Goal: Check status: Check status

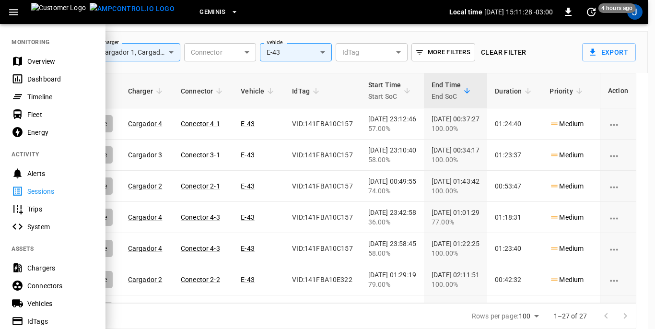
drag, startPoint x: 0, startPoint y: 0, endPoint x: 40, endPoint y: 78, distance: 87.5
click at [40, 78] on div "Dashboard" at bounding box center [60, 79] width 67 height 10
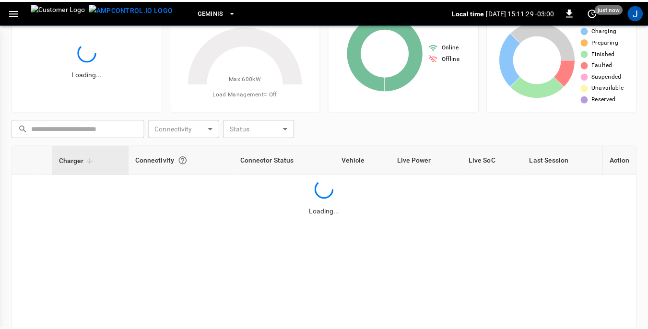
scroll to position [46, 0]
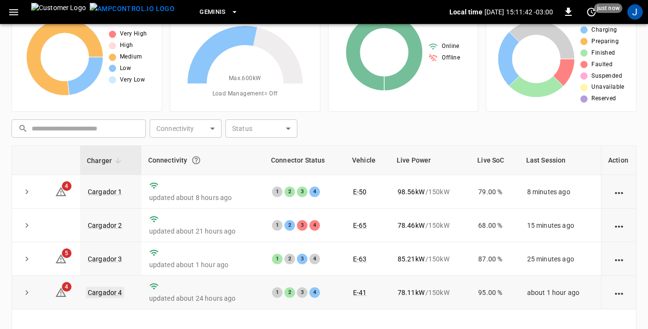
click at [105, 294] on link "Cargador 4" at bounding box center [105, 293] width 38 height 12
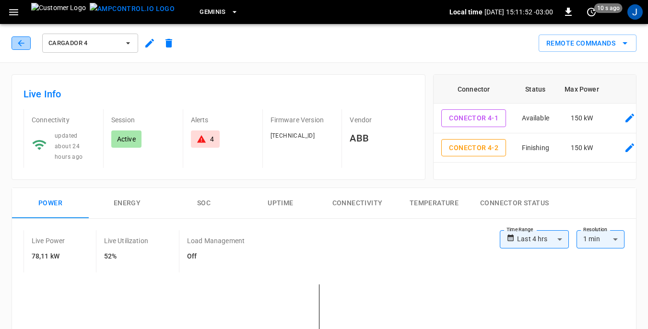
click at [21, 40] on icon "button" at bounding box center [21, 43] width 10 height 10
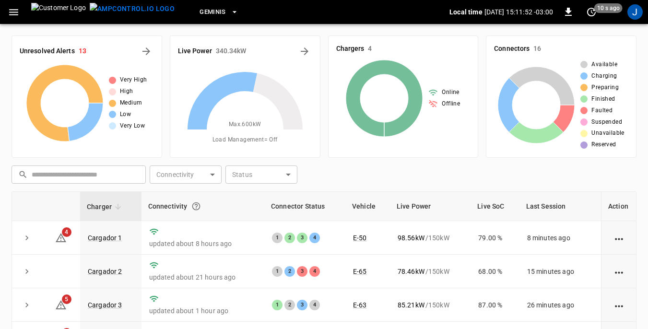
scroll to position [46, 0]
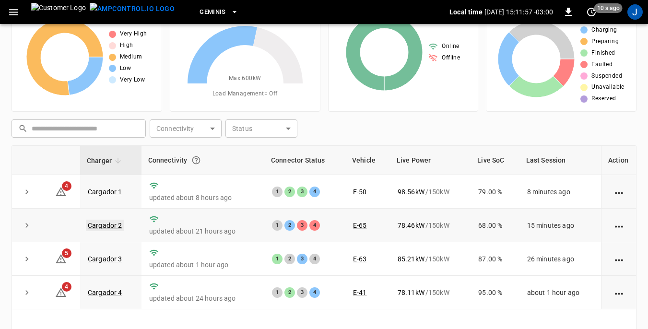
click at [110, 223] on link "Cargador 2" at bounding box center [105, 226] width 38 height 12
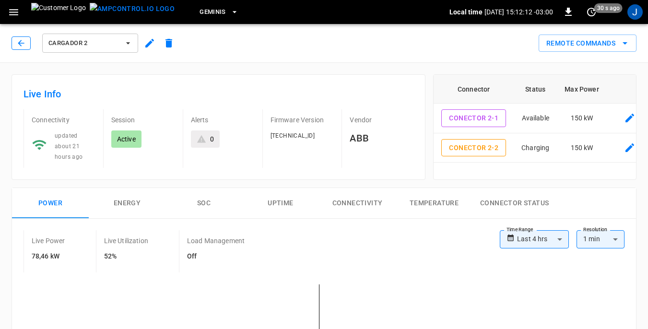
click at [23, 43] on icon "button" at bounding box center [21, 43] width 6 height 6
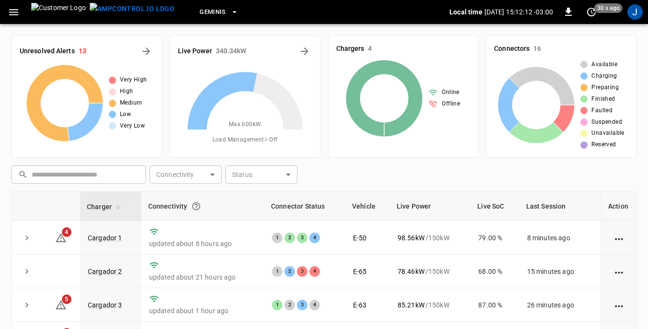
scroll to position [46, 0]
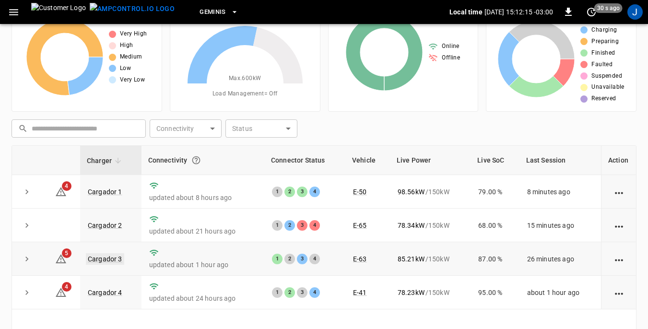
click at [104, 258] on link "Cargador 3" at bounding box center [105, 259] width 38 height 12
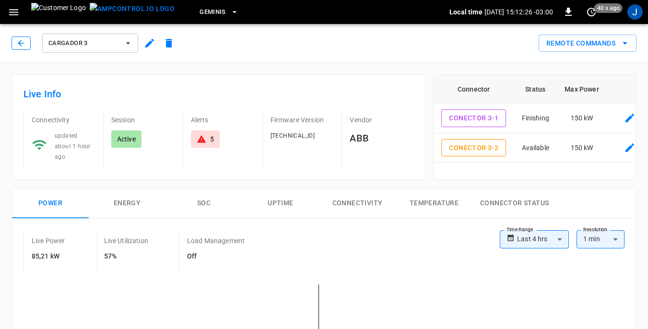
click at [18, 44] on icon "button" at bounding box center [21, 43] width 10 height 10
